Goal: Entertainment & Leisure: Consume media (video, audio)

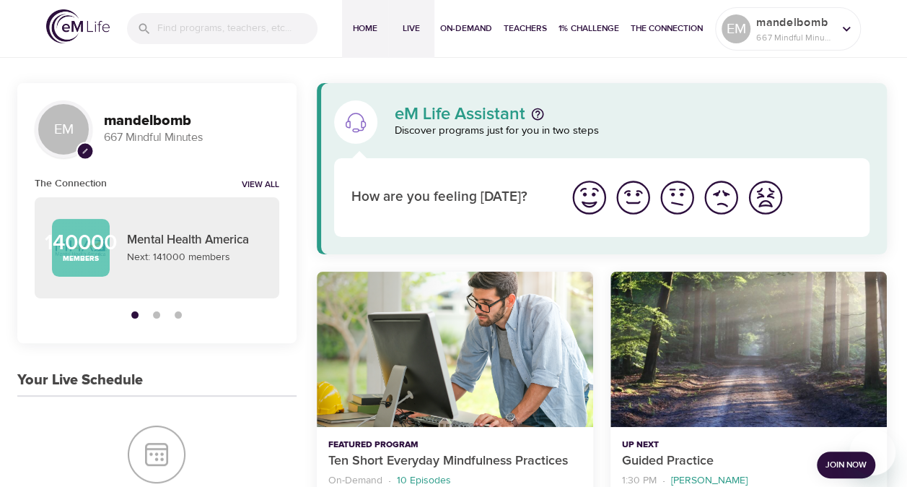
click at [410, 37] on button "Live" at bounding box center [411, 29] width 46 height 58
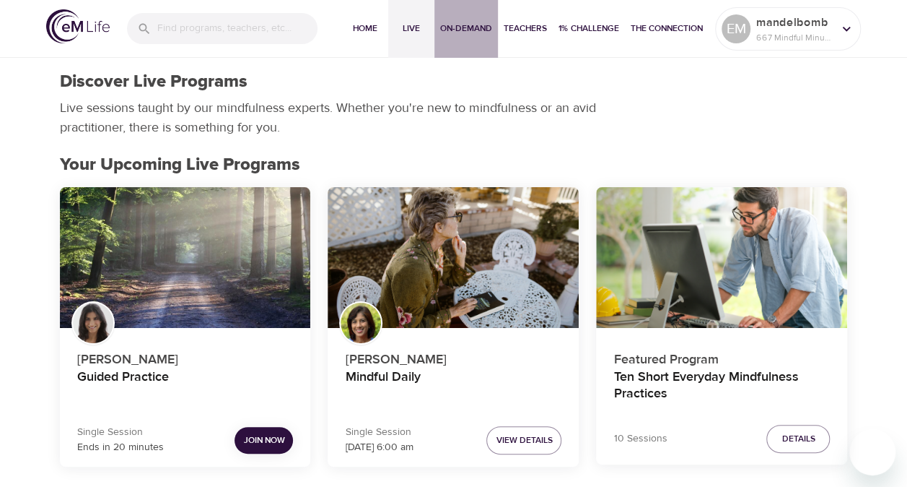
click at [473, 38] on button "On-Demand" at bounding box center [467, 29] width 64 height 58
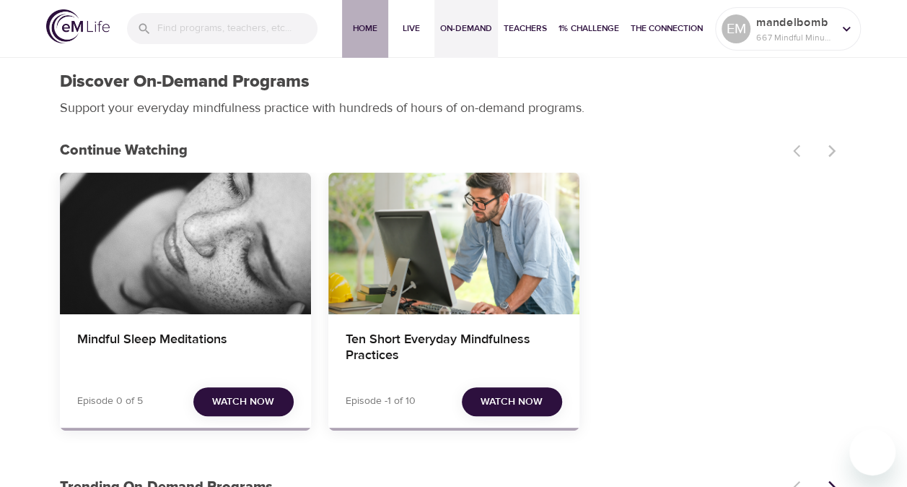
click at [357, 25] on span "Home" at bounding box center [365, 28] width 35 height 15
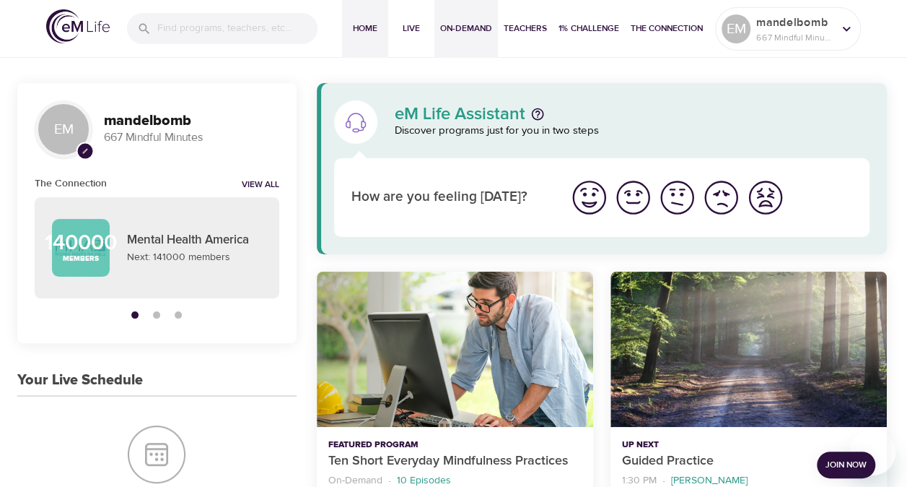
click at [446, 35] on span "On-Demand" at bounding box center [466, 28] width 52 height 15
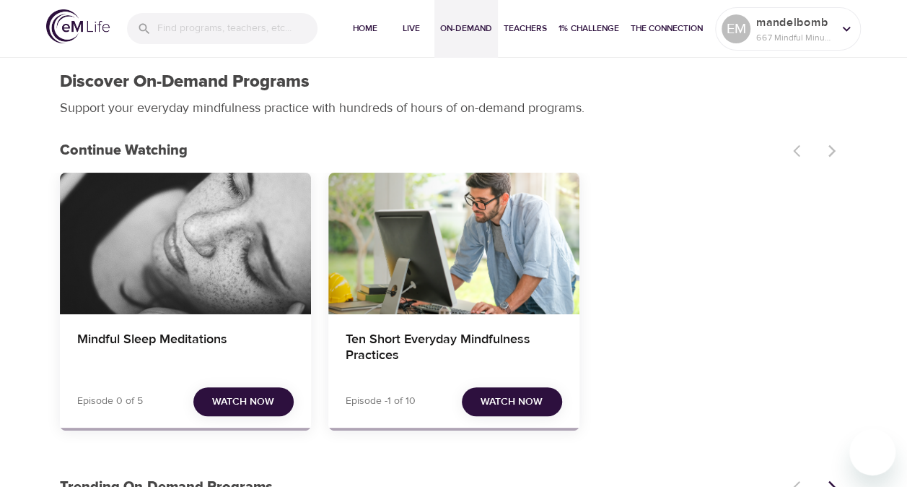
click at [202, 264] on div "Mindful Sleep Meditations" at bounding box center [185, 244] width 251 height 142
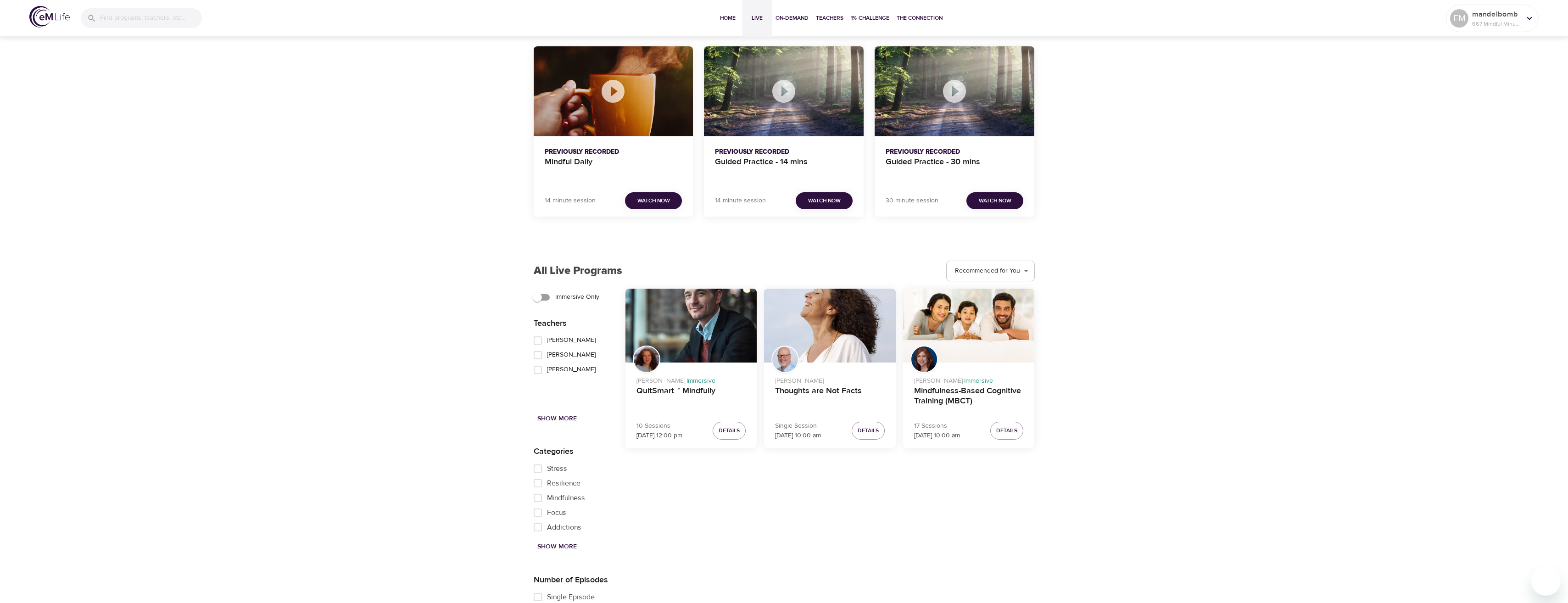
scroll to position [1012, 0]
